Goal: Find specific page/section: Find specific page/section

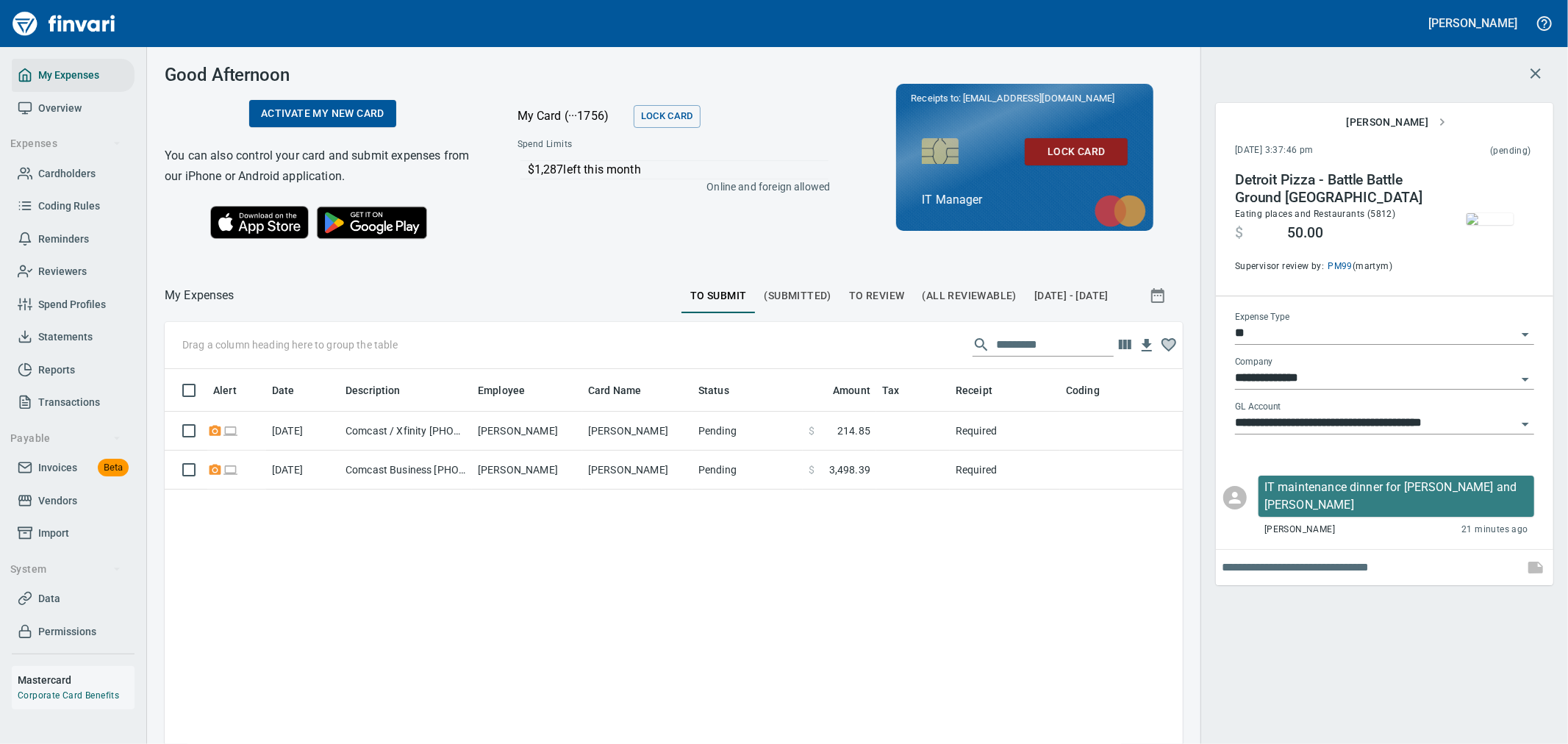
scroll to position [557, 994]
click at [1542, 67] on icon "button" at bounding box center [1535, 73] width 17 height 17
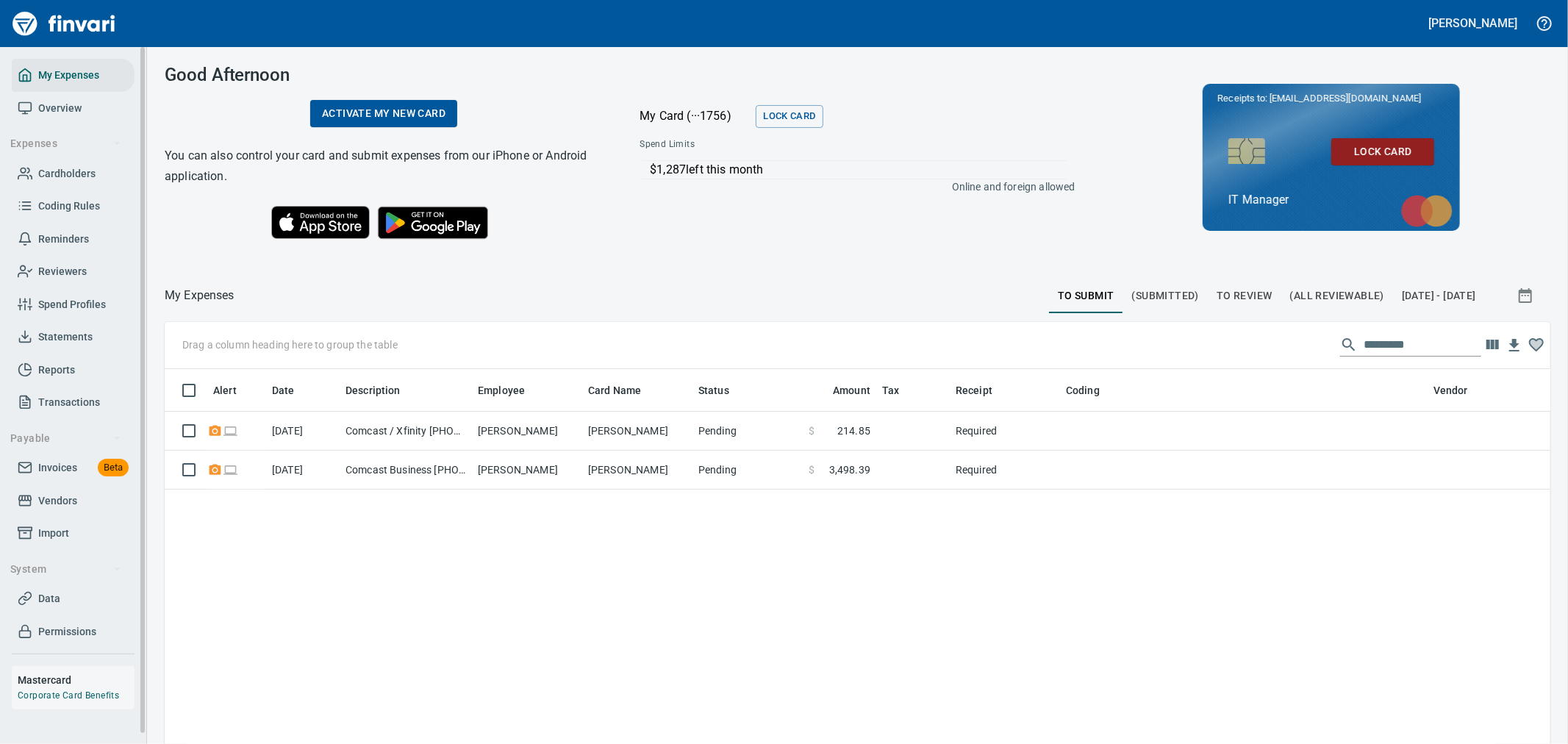
scroll to position [557, 1361]
click at [62, 454] on link "Invoices Beta" at bounding box center [73, 468] width 123 height 33
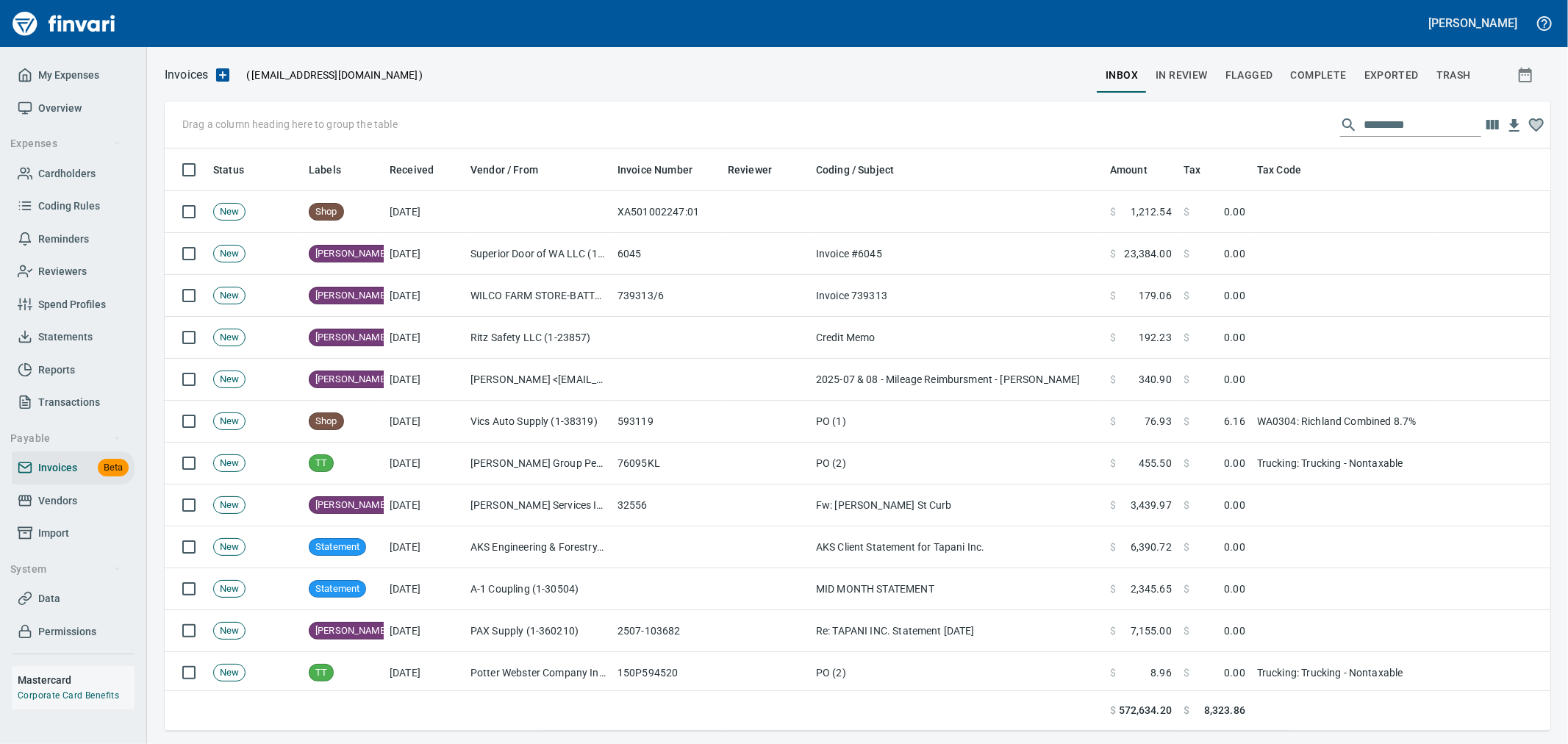
scroll to position [569, 1361]
click at [1387, 130] on input "text" at bounding box center [1422, 125] width 117 height 24
click at [1364, 127] on input "text" at bounding box center [1422, 125] width 117 height 24
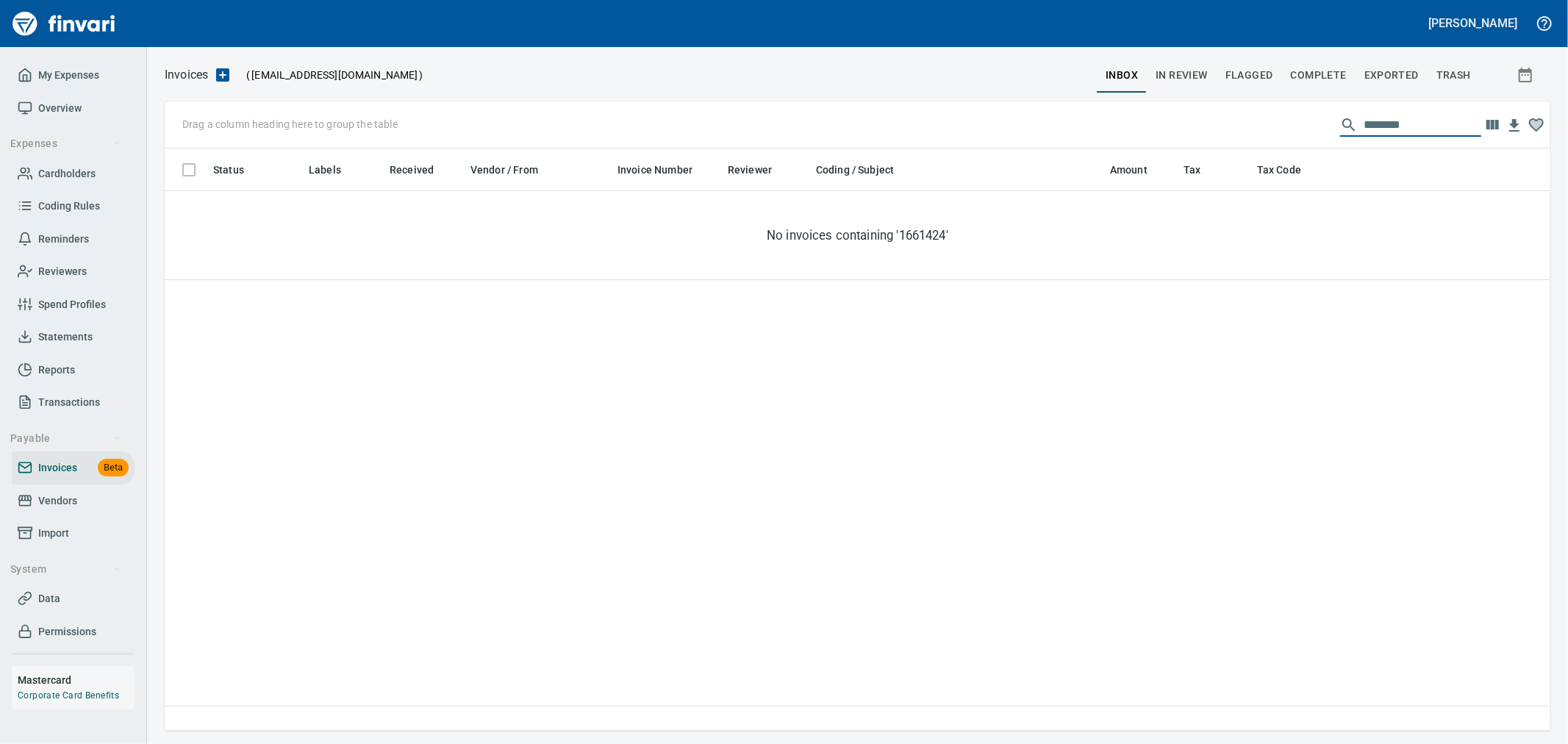
type input "*********"
click at [1186, 80] on span "In Review" at bounding box center [1182, 75] width 53 height 18
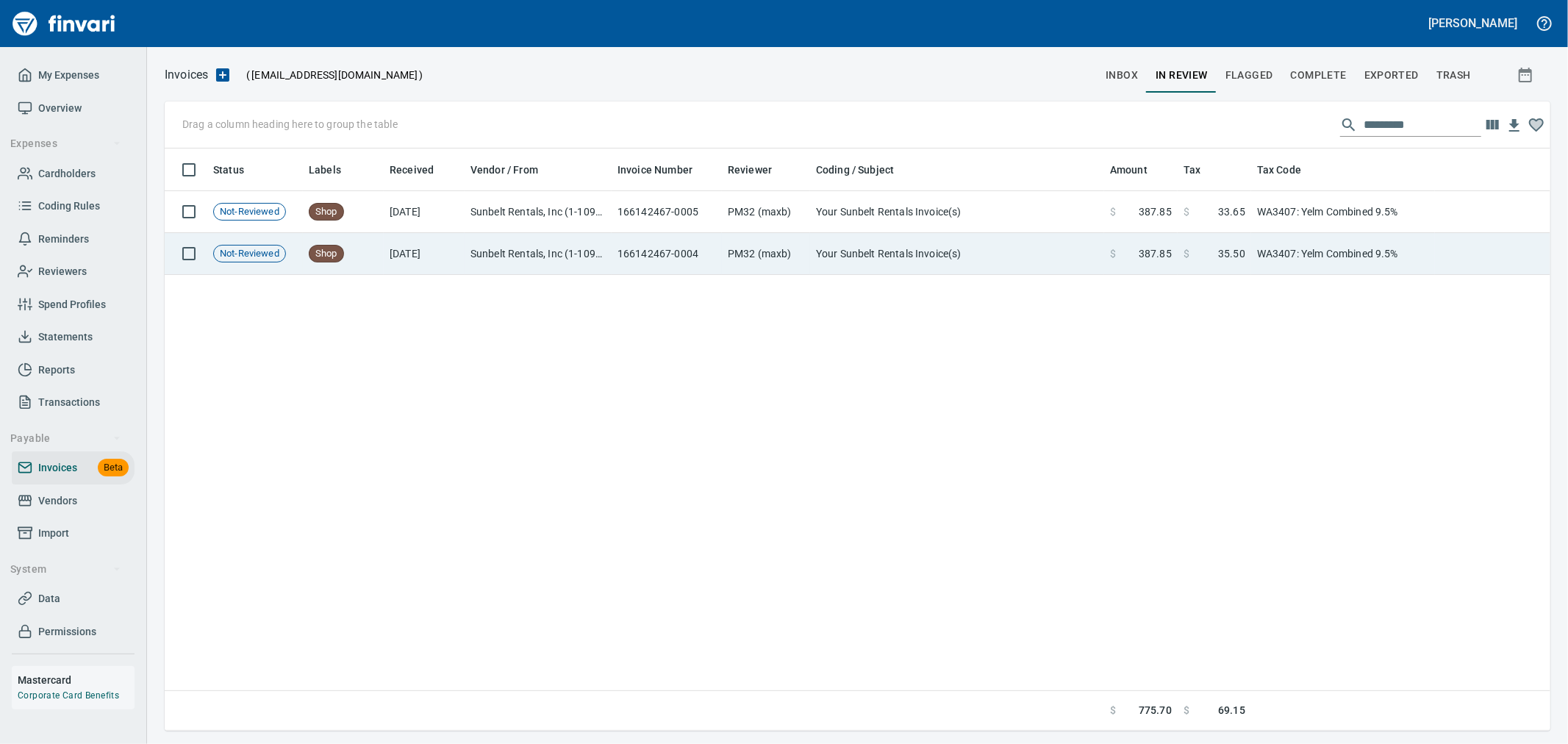
scroll to position [569, 1373]
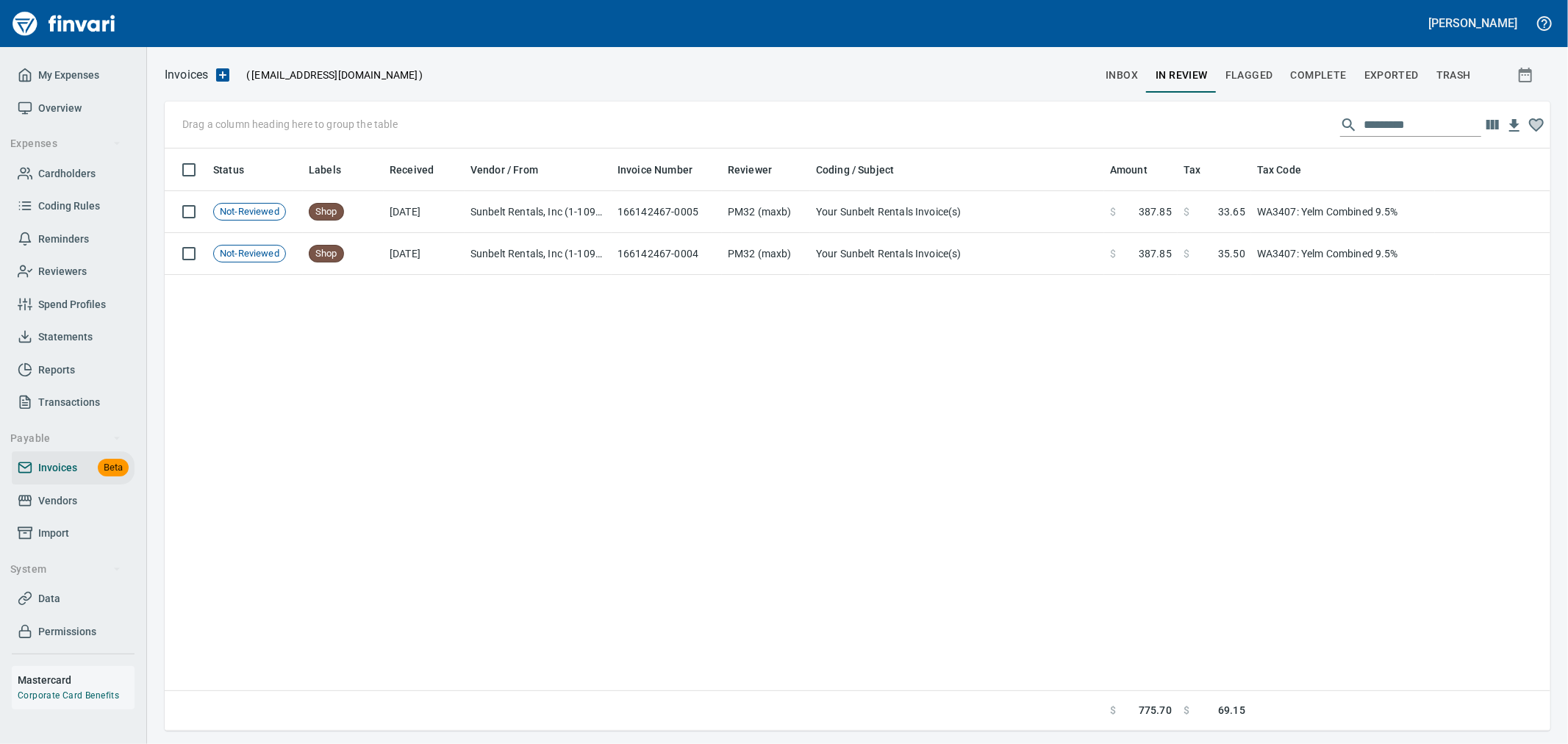
click at [1451, 125] on input "*********" at bounding box center [1422, 125] width 117 height 24
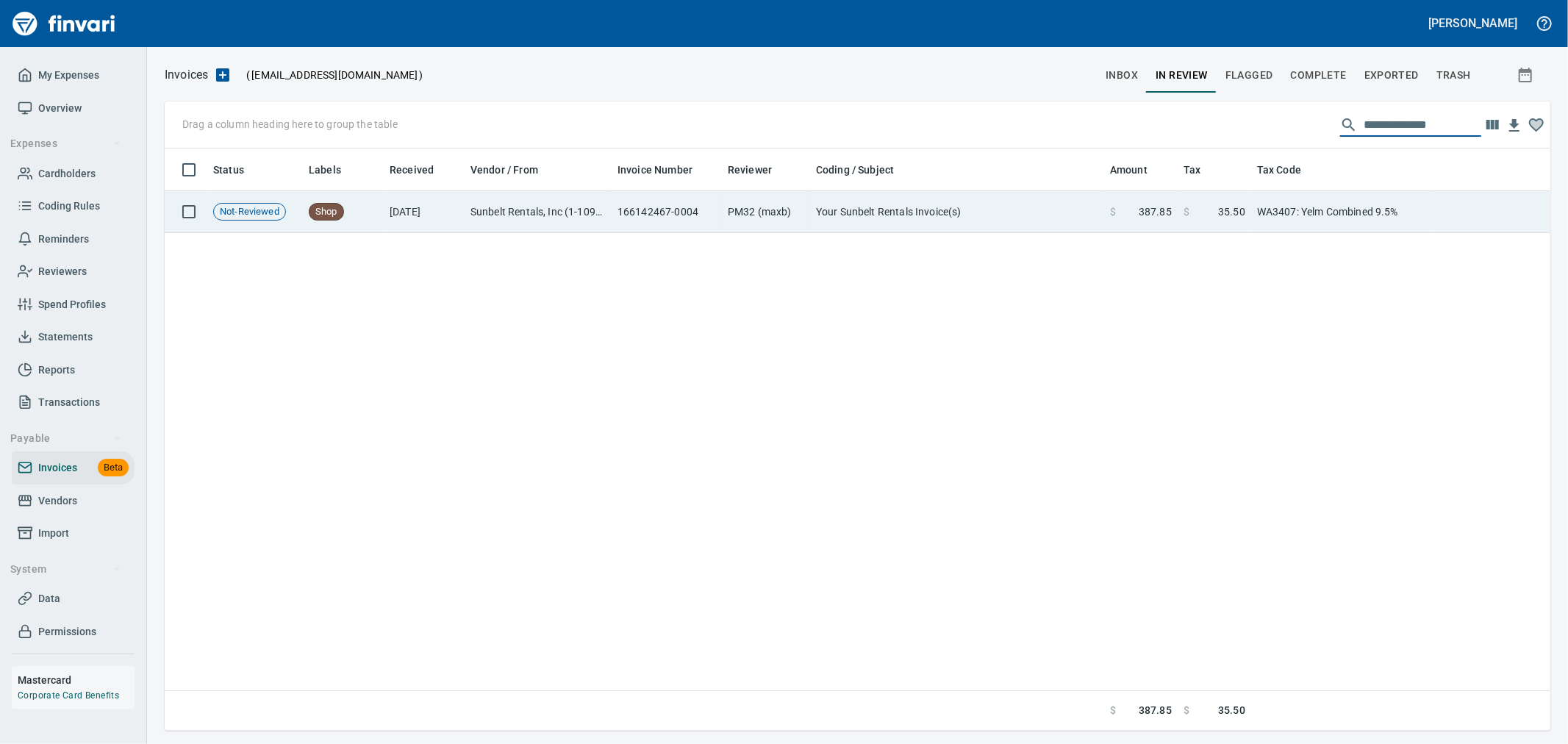
type input "**********"
click at [1269, 219] on td "WA3407: Yelm Combined 9.5%" at bounding box center [1343, 212] width 184 height 42
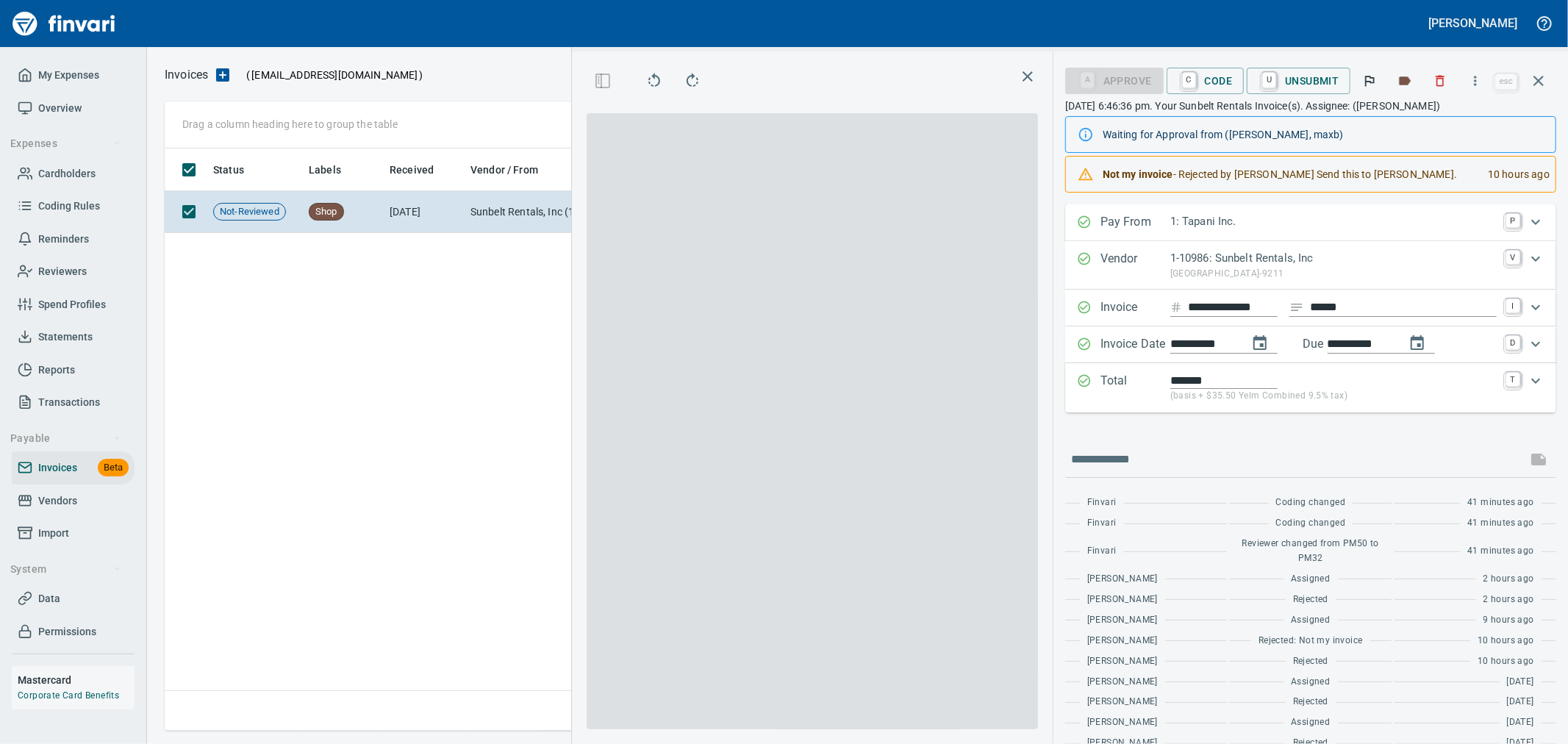
scroll to position [557, 1005]
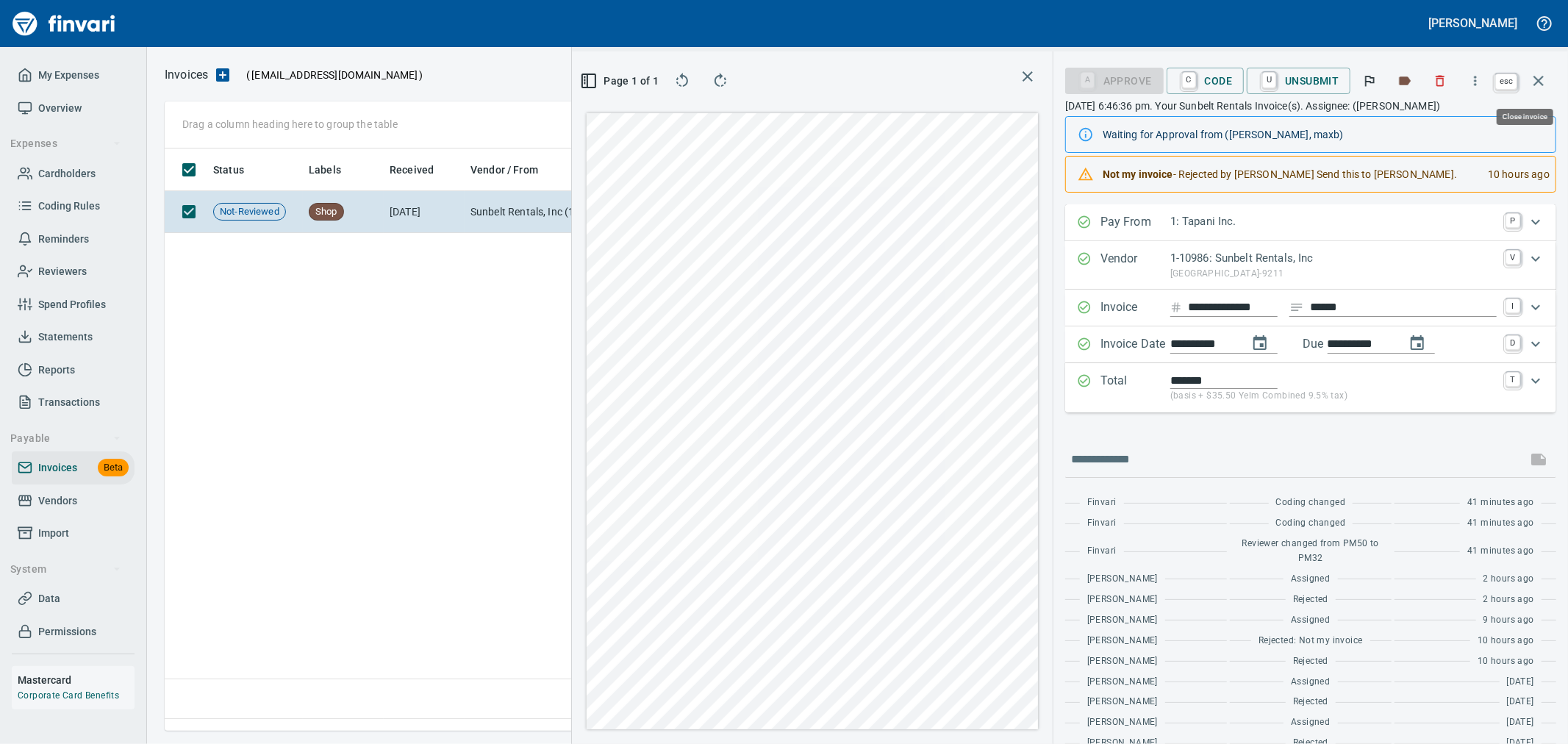
click at [1536, 77] on icon "button" at bounding box center [1538, 80] width 11 height 11
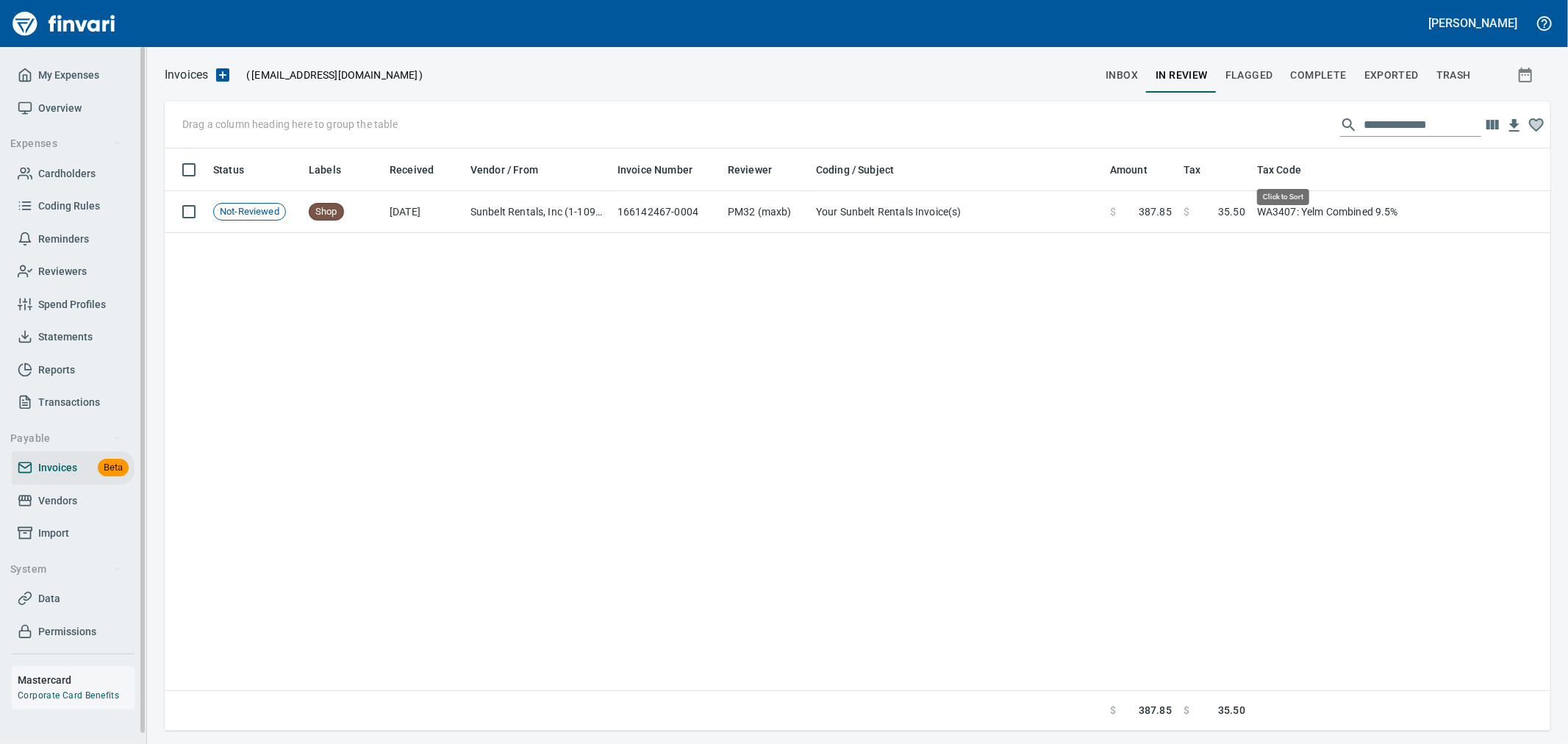
scroll to position [569, 1373]
